Goal: Information Seeking & Learning: Find specific fact

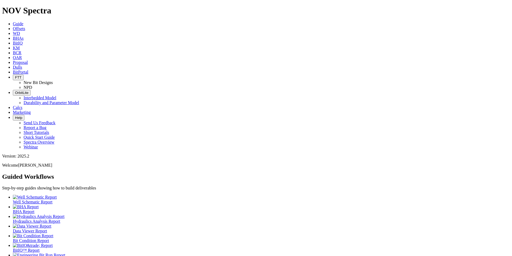
click at [22, 65] on span "Dulls" at bounding box center [17, 67] width 9 height 5
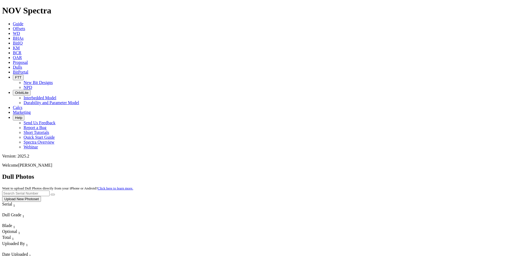
click at [50, 190] on input "text" at bounding box center [25, 193] width 47 height 6
click at [55, 193] on button "submit" at bounding box center [53, 194] width 4 height 2
drag, startPoint x: 404, startPoint y: 21, endPoint x: 370, endPoint y: 25, distance: 34.0
click at [370, 173] on div "Dull Photos Want to upload Dull Photos directly from your iPhone or Android? Cl…" at bounding box center [256, 187] width 508 height 29
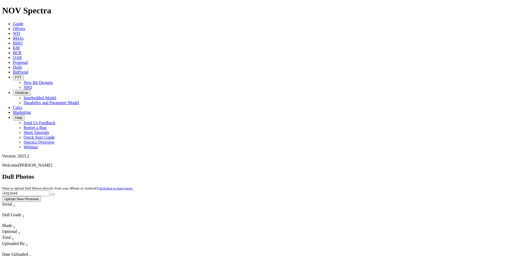
click at [51, 193] on button "submit" at bounding box center [53, 194] width 4 height 2
click at [50, 190] on input "A313244" at bounding box center [25, 193] width 47 height 6
drag, startPoint x: 407, startPoint y: 24, endPoint x: 387, endPoint y: 23, distance: 20.4
click at [50, 190] on input "A313244" at bounding box center [25, 193] width 47 height 6
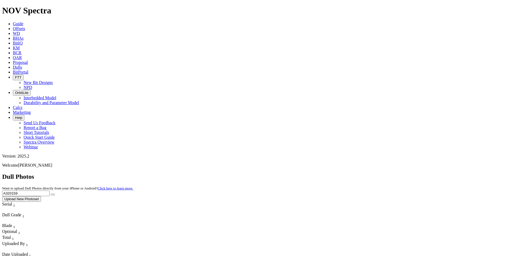
click at [51, 193] on button "submit" at bounding box center [53, 194] width 4 height 2
drag, startPoint x: 402, startPoint y: 25, endPoint x: 379, endPoint y: 22, distance: 22.7
click at [380, 173] on div "Dull Photos Want to upload Dull Photos directly from your iPhone or Android? Cl…" at bounding box center [256, 187] width 508 height 29
click at [51, 193] on button "submit" at bounding box center [53, 194] width 4 height 2
drag, startPoint x: 406, startPoint y: 23, endPoint x: 374, endPoint y: 23, distance: 31.9
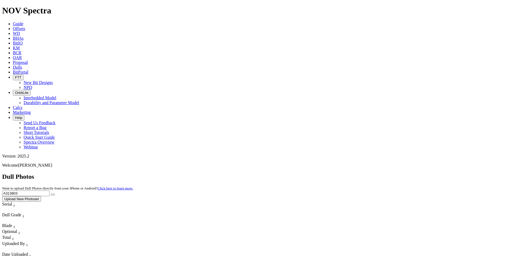
click at [374, 173] on div "Dull Photos Want to upload Dull Photos directly from your iPhone or Android? Cl…" at bounding box center [256, 187] width 508 height 29
click at [51, 193] on button "submit" at bounding box center [53, 194] width 4 height 2
drag, startPoint x: 406, startPoint y: 21, endPoint x: 386, endPoint y: 23, distance: 19.9
click at [50, 190] on input "A316952" at bounding box center [25, 193] width 47 height 6
click at [51, 193] on button "submit" at bounding box center [53, 194] width 4 height 2
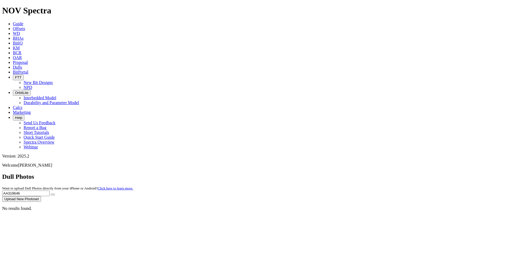
click at [50, 190] on input "AA319646" at bounding box center [25, 193] width 47 height 6
click at [51, 193] on button "submit" at bounding box center [53, 194] width 4 height 2
drag, startPoint x: 422, startPoint y: 24, endPoint x: 378, endPoint y: 20, distance: 44.3
click at [378, 173] on div "Dull Photos Want to upload Dull Photos directly from your iPhone or Android? Cl…" at bounding box center [256, 187] width 508 height 29
click at [51, 193] on button "submit" at bounding box center [53, 194] width 4 height 2
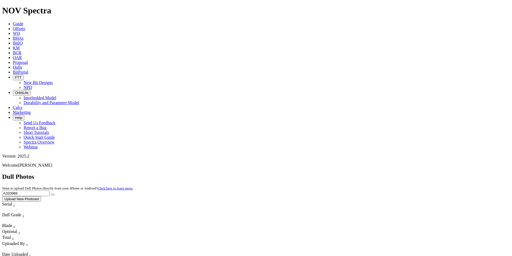
drag, startPoint x: 404, startPoint y: 24, endPoint x: 374, endPoint y: 22, distance: 30.3
click at [374, 173] on div "Dull Photos Want to upload Dull Photos directly from your iPhone or Android? Cl…" at bounding box center [256, 187] width 508 height 29
click at [51, 193] on button "submit" at bounding box center [53, 194] width 4 height 2
drag, startPoint x: 418, startPoint y: 24, endPoint x: 383, endPoint y: 23, distance: 35.1
click at [50, 190] on input "A307043" at bounding box center [25, 193] width 47 height 6
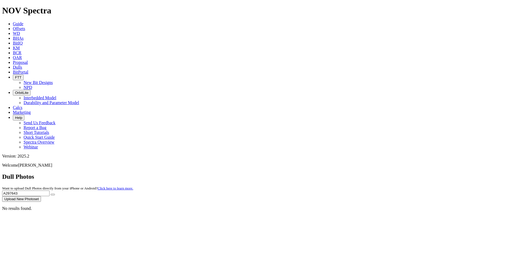
click at [51, 193] on button "submit" at bounding box center [53, 194] width 4 height 2
drag, startPoint x: 413, startPoint y: 20, endPoint x: 377, endPoint y: 24, distance: 35.8
click at [380, 173] on div "Dull Photos Want to upload Dull Photos directly from your iPhone or Android? Cl…" at bounding box center [256, 187] width 508 height 29
click at [51, 193] on button "submit" at bounding box center [53, 194] width 4 height 2
drag, startPoint x: 401, startPoint y: 24, endPoint x: 371, endPoint y: 23, distance: 30.0
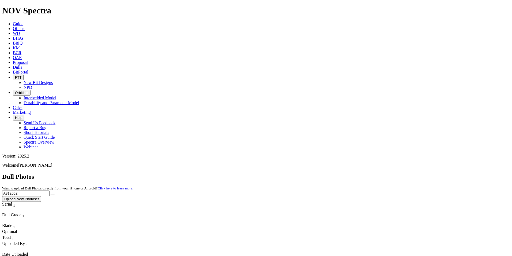
click at [372, 173] on div "Dull Photos Want to upload Dull Photos directly from your iPhone or Android? Cl…" at bounding box center [256, 187] width 508 height 29
click at [51, 193] on button "submit" at bounding box center [53, 194] width 4 height 2
drag, startPoint x: 409, startPoint y: 25, endPoint x: 383, endPoint y: 23, distance: 25.4
click at [50, 190] on input "A318733" at bounding box center [25, 193] width 47 height 6
click at [51, 193] on button "submit" at bounding box center [53, 194] width 4 height 2
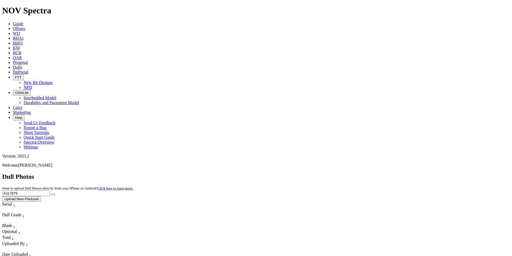
drag, startPoint x: 408, startPoint y: 25, endPoint x: 381, endPoint y: 25, distance: 27.6
click at [381, 173] on div "Dull Photos Want to upload Dull Photos directly from your iPhone or Android? Cl…" at bounding box center [256, 187] width 508 height 29
click at [51, 193] on button "submit" at bounding box center [53, 194] width 4 height 2
drag, startPoint x: 407, startPoint y: 27, endPoint x: 372, endPoint y: 21, distance: 35.7
click at [372, 173] on div "Dull Photos Want to upload Dull Photos directly from your iPhone or Android? Cl…" at bounding box center [256, 187] width 508 height 29
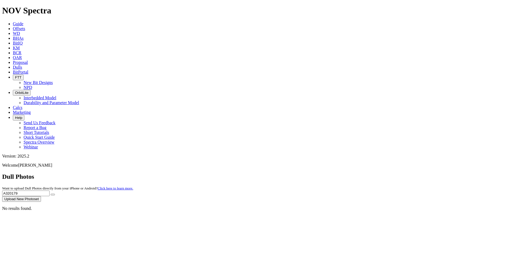
click at [51, 193] on button "submit" at bounding box center [53, 194] width 4 height 2
drag, startPoint x: 422, startPoint y: 23, endPoint x: 376, endPoint y: 22, distance: 46.6
click at [376, 173] on div "Dull Photos Want to upload Dull Photos directly from your iPhone or Android? Cl…" at bounding box center [256, 187] width 508 height 29
click at [51, 193] on button "submit" at bounding box center [53, 194] width 4 height 2
drag, startPoint x: 415, startPoint y: 24, endPoint x: 373, endPoint y: 21, distance: 41.6
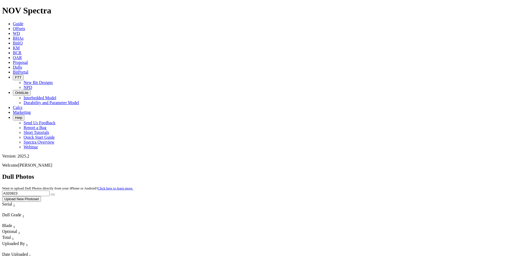
click at [373, 173] on div "Dull Photos Want to upload Dull Photos directly from your iPhone or Android? Cl…" at bounding box center [256, 187] width 508 height 29
click at [51, 193] on button "submit" at bounding box center [53, 194] width 4 height 2
drag, startPoint x: 412, startPoint y: 27, endPoint x: 370, endPoint y: 22, distance: 42.0
click at [370, 173] on div "Dull Photos Want to upload Dull Photos directly from your iPhone or Android? Cl…" at bounding box center [256, 187] width 508 height 29
click at [51, 193] on button "submit" at bounding box center [53, 194] width 4 height 2
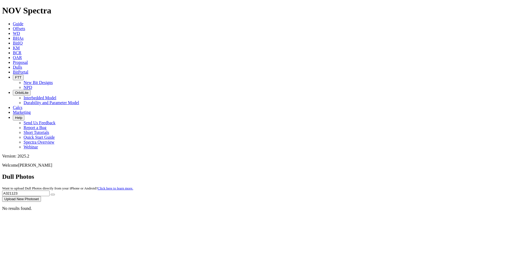
drag, startPoint x: 404, startPoint y: 23, endPoint x: 374, endPoint y: 24, distance: 30.3
click at [374, 173] on div "Dull Photos Want to upload Dull Photos directly from your iPhone or Android? Cl…" at bounding box center [256, 187] width 508 height 29
click at [51, 193] on button "submit" at bounding box center [53, 194] width 4 height 2
drag, startPoint x: 407, startPoint y: 24, endPoint x: 355, endPoint y: 22, distance: 51.5
click at [355, 173] on div "Dull Photos Want to upload Dull Photos directly from your iPhone or Android? Cl…" at bounding box center [256, 187] width 508 height 29
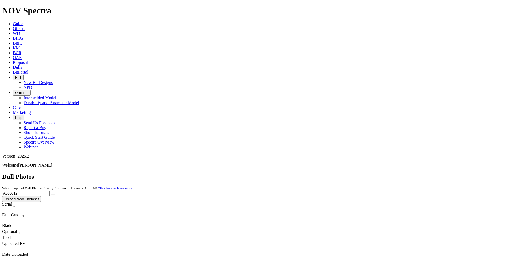
click at [51, 193] on button "submit" at bounding box center [53, 194] width 4 height 2
drag, startPoint x: 407, startPoint y: 25, endPoint x: 376, endPoint y: 18, distance: 32.0
click at [375, 173] on div "Dull Photos Want to upload Dull Photos directly from your iPhone or Android? Cl…" at bounding box center [256, 187] width 508 height 29
click at [51, 193] on button "submit" at bounding box center [53, 194] width 4 height 2
drag, startPoint x: 410, startPoint y: 24, endPoint x: 382, endPoint y: 23, distance: 28.4
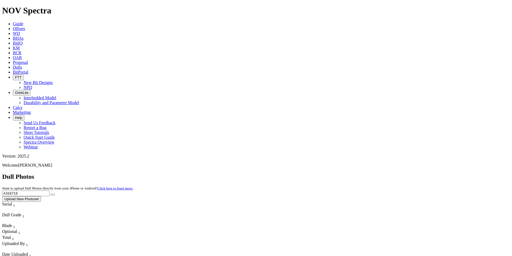
click at [50, 190] on input "A316719" at bounding box center [25, 193] width 47 height 6
click at [51, 193] on button "submit" at bounding box center [53, 194] width 4 height 2
drag, startPoint x: 413, startPoint y: 21, endPoint x: 382, endPoint y: 21, distance: 31.4
click at [50, 190] on input "A317556" at bounding box center [25, 193] width 47 height 6
click at [51, 193] on button "submit" at bounding box center [53, 194] width 4 height 2
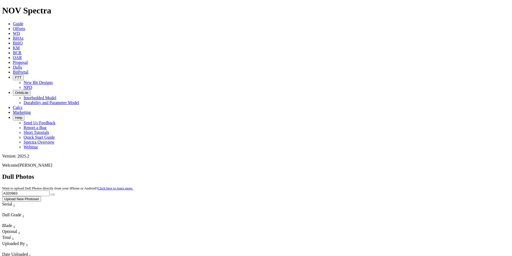
drag, startPoint x: 404, startPoint y: 27, endPoint x: 382, endPoint y: 16, distance: 24.3
click at [382, 173] on div "Dull Photos Want to upload Dull Photos directly from your iPhone or Android? Cl…" at bounding box center [256, 187] width 508 height 29
type input "A320056"
click at [51, 193] on button "submit" at bounding box center [53, 194] width 4 height 2
